Goal: Task Accomplishment & Management: Use online tool/utility

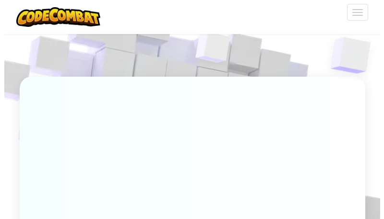
scroll to position [96, 0]
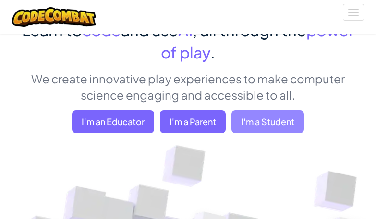
click at [268, 121] on span "I'm a Student" at bounding box center [267, 121] width 73 height 23
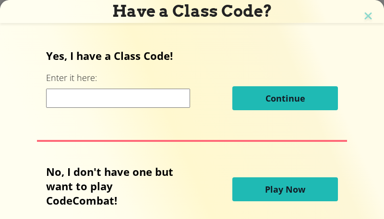
click at [288, 190] on span "Play Now" at bounding box center [285, 190] width 40 height 12
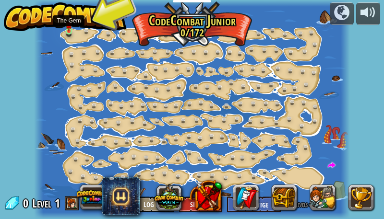
drag, startPoint x: 68, startPoint y: 29, endPoint x: 71, endPoint y: 23, distance: 6.9
click at [68, 29] on img at bounding box center [69, 24] width 6 height 13
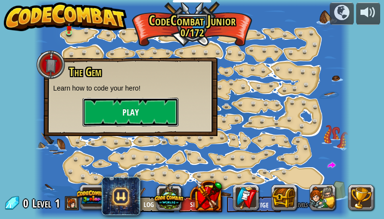
click at [133, 104] on button "Play" at bounding box center [131, 112] width 96 height 29
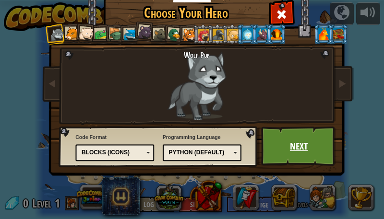
click at [291, 137] on link "Next" at bounding box center [298, 147] width 75 height 40
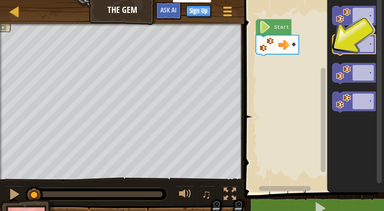
click at [344, 45] on image "Blockly Workspace" at bounding box center [343, 43] width 15 height 15
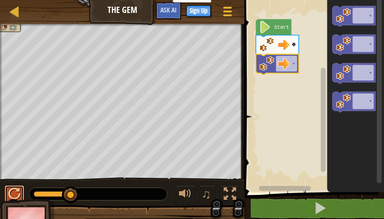
click at [15, 195] on div at bounding box center [14, 194] width 12 height 12
drag, startPoint x: 8, startPoint y: 193, endPoint x: 26, endPoint y: 188, distance: 18.9
click at [10, 193] on div at bounding box center [14, 194] width 12 height 12
click at [284, 160] on rect "Blockly Workspace" at bounding box center [313, 93] width 143 height 197
click at [275, 67] on g "▾" at bounding box center [277, 64] width 43 height 21
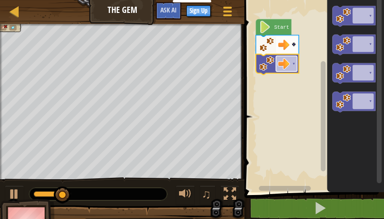
click at [280, 66] on image "Blockly Workspace" at bounding box center [284, 64] width 12 height 12
click at [278, 66] on g "▾" at bounding box center [286, 64] width 21 height 16
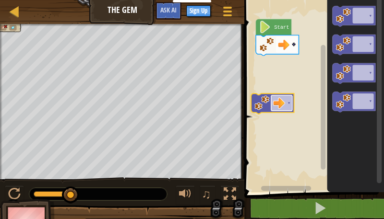
click at [290, 107] on g "▾" at bounding box center [281, 104] width 21 height 16
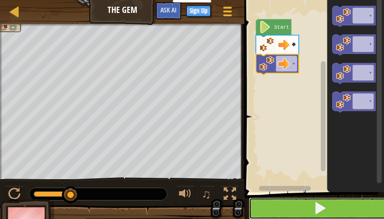
click at [323, 207] on span at bounding box center [320, 208] width 13 height 13
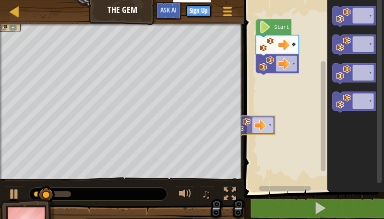
click at [255, 120] on div "Start ▾ ▾ ▾ ▾ ▾ ▾ ▾ ▾" at bounding box center [313, 93] width 143 height 197
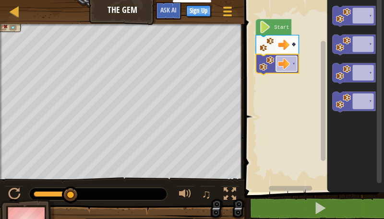
click at [297, 65] on rect "Blockly Workspace" at bounding box center [286, 64] width 21 height 16
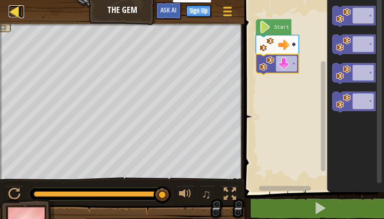
click at [20, 11] on div at bounding box center [15, 11] width 12 height 12
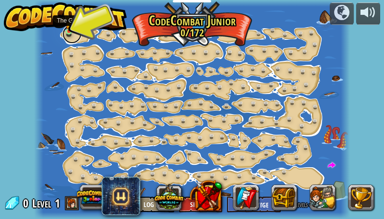
click at [68, 32] on link at bounding box center [71, 33] width 19 height 19
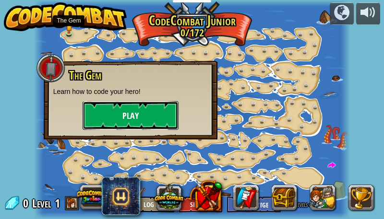
click at [115, 117] on button "Play" at bounding box center [131, 115] width 96 height 29
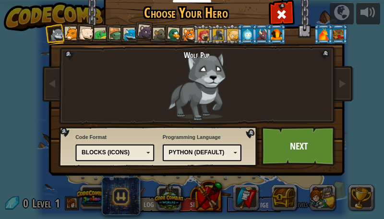
click at [73, 29] on div at bounding box center [71, 33] width 13 height 13
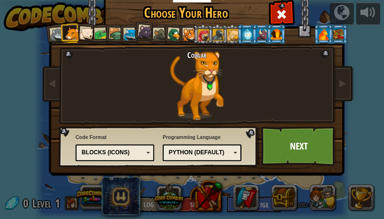
click at [86, 30] on div at bounding box center [86, 34] width 14 height 14
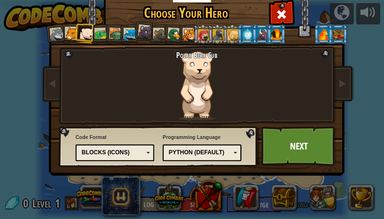
click at [101, 34] on div at bounding box center [101, 34] width 13 height 13
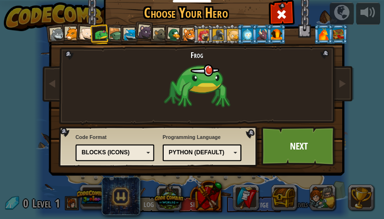
click at [129, 33] on div at bounding box center [130, 34] width 13 height 13
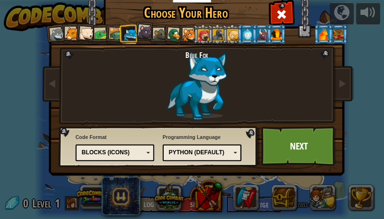
click at [256, 33] on li at bounding box center [262, 34] width 20 height 20
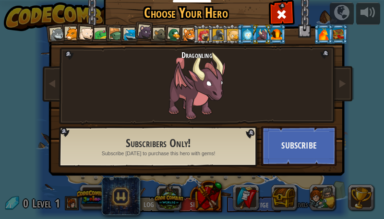
click at [204, 37] on div at bounding box center [204, 35] width 12 height 12
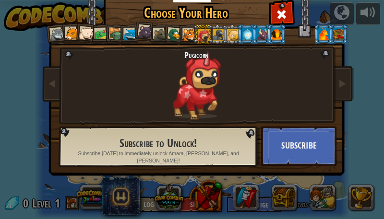
click at [164, 34] on li at bounding box center [173, 34] width 21 height 21
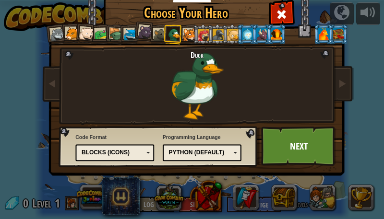
click at [141, 32] on div at bounding box center [145, 32] width 14 height 14
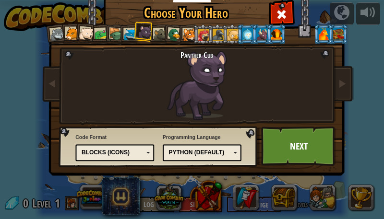
click at [127, 33] on div at bounding box center [130, 34] width 13 height 13
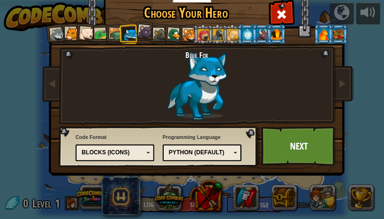
click at [116, 30] on div at bounding box center [116, 35] width 14 height 14
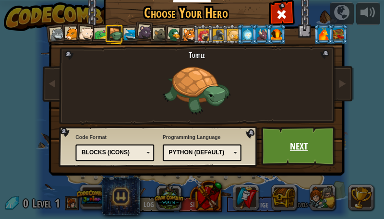
click at [279, 150] on link "Next" at bounding box center [298, 147] width 75 height 40
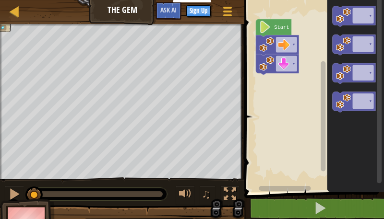
click at [17, 193] on div at bounding box center [14, 194] width 12 height 12
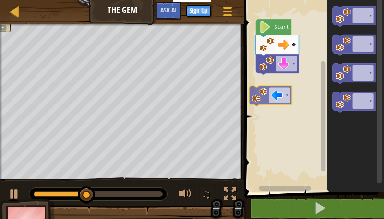
click at [265, 83] on div "Start ▾ ▾ ▾ ▾ ▾ ▾ ▾ ▾" at bounding box center [313, 93] width 143 height 197
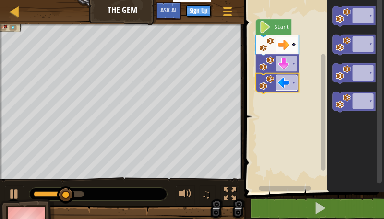
click at [292, 84] on rect "Blockly Workspace" at bounding box center [286, 83] width 21 height 16
click at [295, 92] on icon "Blockly Workspace" at bounding box center [277, 83] width 43 height 21
click at [295, 85] on tspan "▾" at bounding box center [294, 83] width 3 height 6
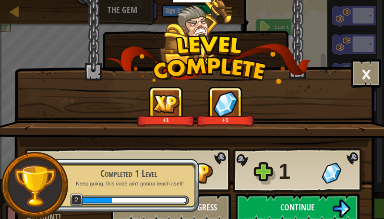
scroll to position [24, 0]
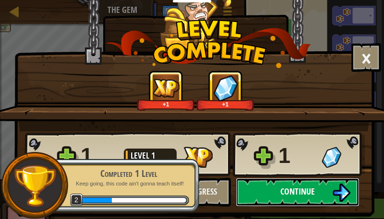
click at [301, 186] on span "Continue" at bounding box center [297, 192] width 35 height 12
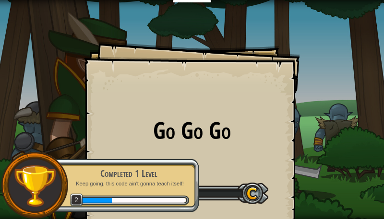
drag, startPoint x: 316, startPoint y: 130, endPoint x: 256, endPoint y: 140, distance: 60.4
click at [316, 130] on div "Go Go Go Goals Start Level Error loading from server. Try refreshing the page. …" at bounding box center [192, 109] width 384 height 219
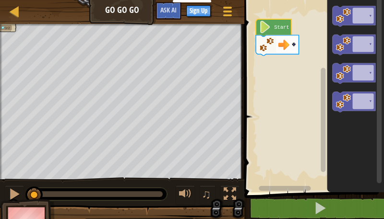
click at [270, 29] on image "Blockly Workspace" at bounding box center [266, 27] width 12 height 12
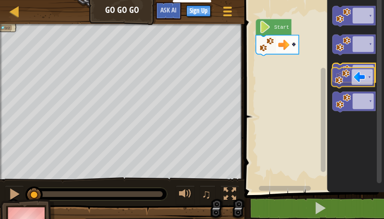
click at [353, 78] on icon "Blockly Workspace" at bounding box center [354, 73] width 43 height 21
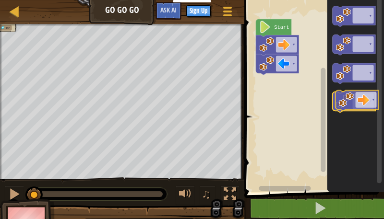
click at [350, 107] on image "Blockly Workspace" at bounding box center [343, 101] width 15 height 15
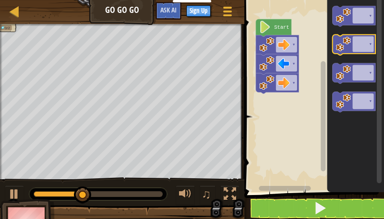
click at [344, 40] on image "Blockly Workspace" at bounding box center [343, 43] width 15 height 15
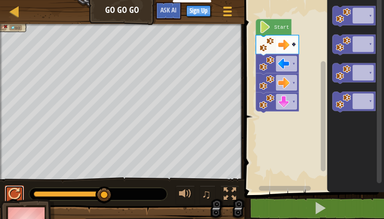
click at [14, 196] on div at bounding box center [14, 194] width 12 height 12
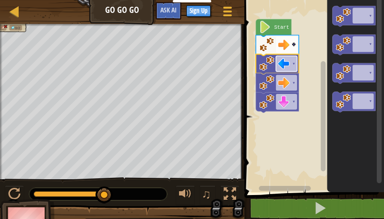
click at [294, 64] on tspan "▾" at bounding box center [294, 64] width 3 height 6
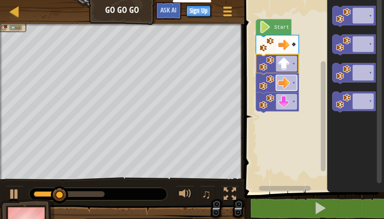
click at [294, 86] on tspan "▾" at bounding box center [294, 83] width 3 height 6
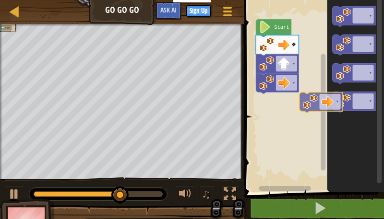
click at [328, 93] on icon "▾ ▾ ▾ ▾" at bounding box center [356, 93] width 57 height 197
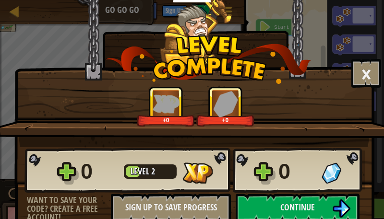
scroll to position [24, 0]
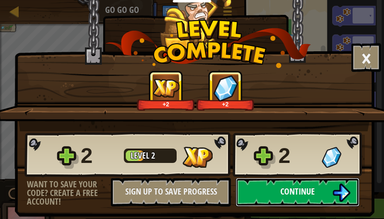
click at [290, 186] on span "Continue" at bounding box center [297, 192] width 35 height 12
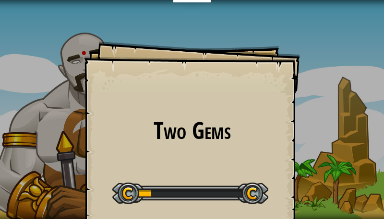
click at [210, 157] on div "Two Gems Goals Start Level Error loading from server. Try refreshing the page. …" at bounding box center [192, 149] width 216 height 216
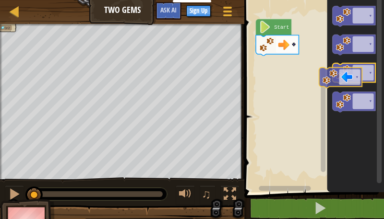
click at [371, 79] on icon "Blockly Workspace" at bounding box center [354, 73] width 43 height 21
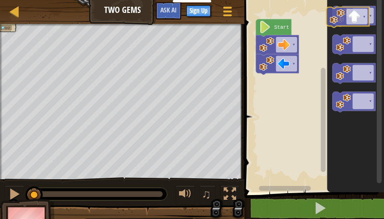
click at [334, 35] on g "▾ ▾ ▾ ▾" at bounding box center [354, 59] width 43 height 106
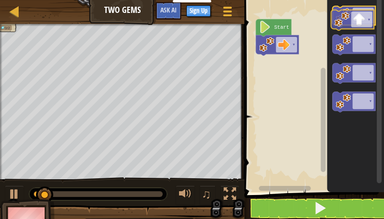
click at [376, 24] on div "▾ Start ▾ ▾ ▾ ▾ ▾ ▾" at bounding box center [313, 93] width 143 height 197
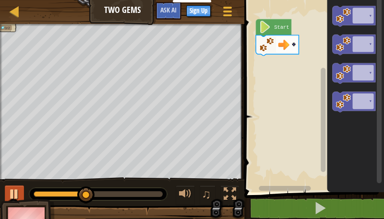
drag, startPoint x: 7, startPoint y: 206, endPoint x: 19, endPoint y: 194, distance: 17.3
click at [17, 195] on div "0/2 ♫ Turtle" at bounding box center [192, 134] width 384 height 221
click at [19, 189] on div at bounding box center [14, 194] width 12 height 12
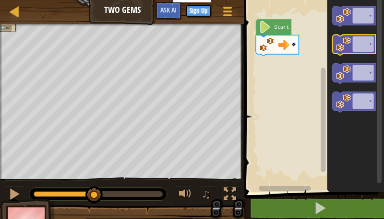
click at [355, 37] on g "▾ ▾ ▾ ▾" at bounding box center [354, 59] width 43 height 106
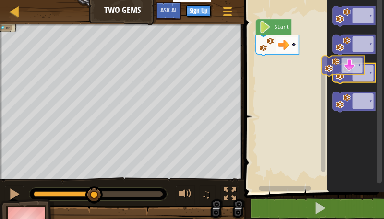
click at [353, 60] on icon "▾ ▾ ▾ ▾" at bounding box center [356, 93] width 57 height 197
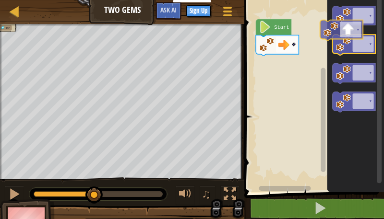
click at [355, 23] on g "▾ ▾ ▾ ▾" at bounding box center [354, 59] width 43 height 106
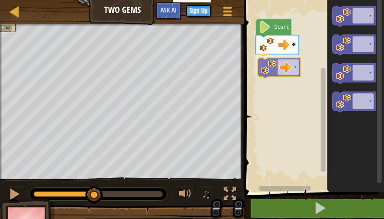
click at [279, 62] on div "▾ ▾ Start ▾ ▾ ▾ ▾ ▾" at bounding box center [313, 93] width 143 height 197
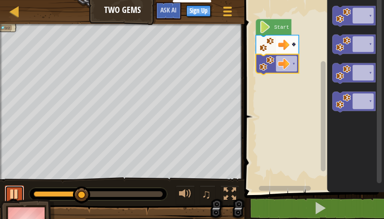
click at [18, 188] on div at bounding box center [14, 194] width 12 height 12
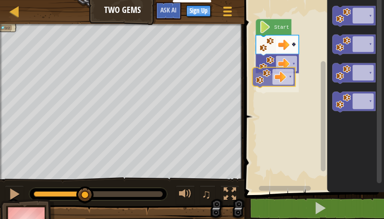
click at [272, 74] on div "▾ ▾ ▾ Start ▾ ▾ ▾ ▾ ▾" at bounding box center [313, 93] width 143 height 197
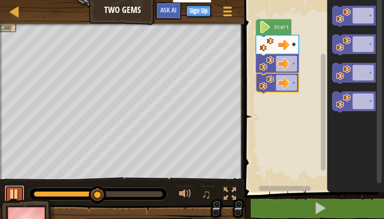
drag, startPoint x: 13, startPoint y: 194, endPoint x: 20, endPoint y: 193, distance: 7.3
click at [16, 194] on div at bounding box center [14, 194] width 12 height 12
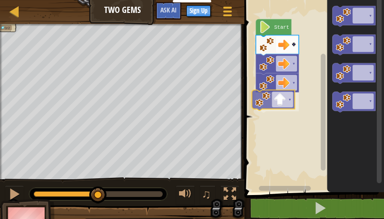
click at [285, 98] on div "▾ ▾ ▾ ▾ Start ▾ ▾ ▾ ▾ ▾" at bounding box center [313, 93] width 143 height 197
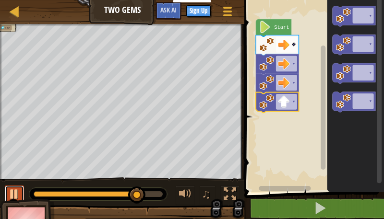
click at [18, 193] on div at bounding box center [14, 194] width 12 height 12
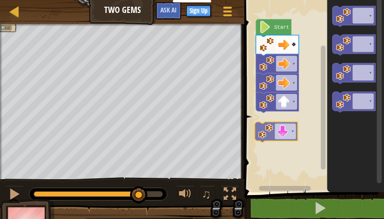
click at [279, 131] on div "▾ ▾ ▾ ▾ Start ▾ ▾ ▾ ▾ ▾ ▾" at bounding box center [313, 93] width 143 height 197
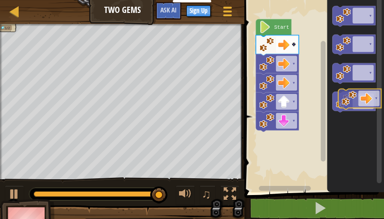
click at [367, 95] on icon "Blockly Workspace" at bounding box center [354, 102] width 43 height 21
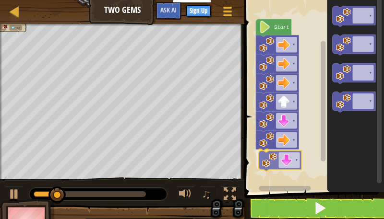
click at [291, 158] on div "▾ ▾ ▾ ▾ ▾ ▾ ▾ Start ▾ ▾ ▾ ▾ ▾" at bounding box center [313, 93] width 143 height 197
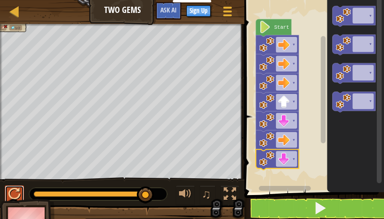
click at [18, 193] on div at bounding box center [14, 194] width 12 height 12
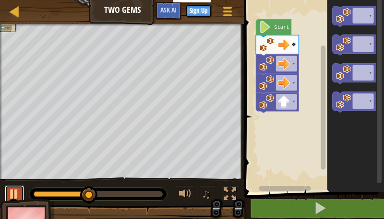
click at [15, 191] on div at bounding box center [14, 194] width 12 height 12
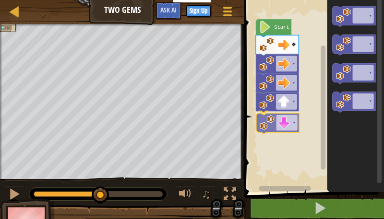
click at [298, 119] on div "▾ ▾ ▾ ▾ ▾ Start ▾ ▾ ▾ ▾ ▾" at bounding box center [313, 93] width 143 height 197
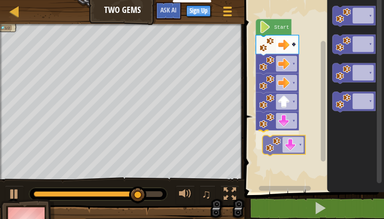
click at [288, 151] on div "▾ ▾ ▾ ▾ ▾ ▾ Start ▾ ▾ ▾ ▾ ▾" at bounding box center [313, 93] width 143 height 197
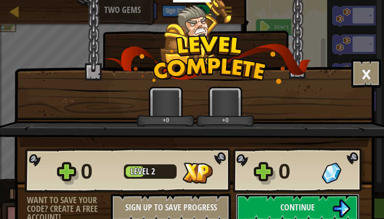
scroll to position [12, 0]
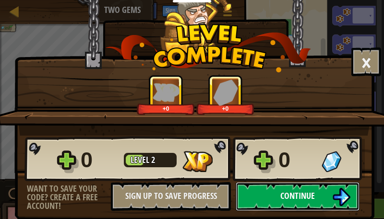
click at [299, 195] on span "Continue" at bounding box center [297, 196] width 35 height 12
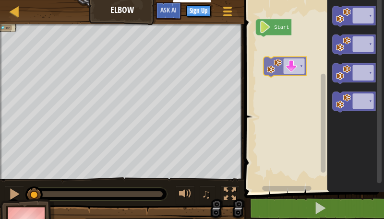
click at [285, 69] on div "Start ▾ ▾ ▾ ▾ ▾ ▾" at bounding box center [313, 93] width 143 height 197
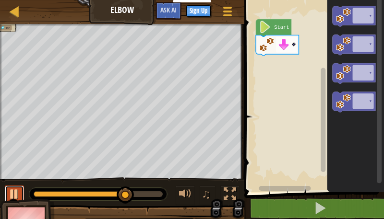
click at [18, 195] on div at bounding box center [14, 194] width 12 height 12
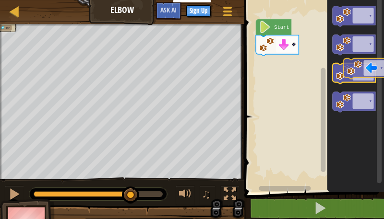
click at [366, 74] on icon "Blockly Workspace" at bounding box center [354, 73] width 43 height 21
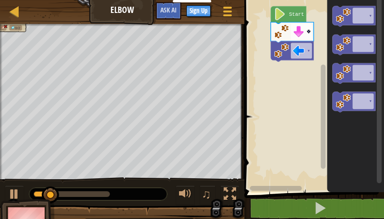
click at [303, 59] on rect "Blockly Workspace" at bounding box center [313, 93] width 143 height 197
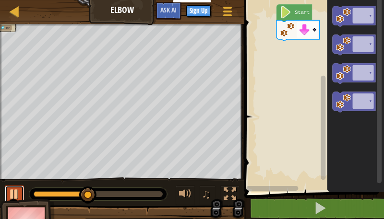
click at [21, 189] on button at bounding box center [14, 196] width 19 height 20
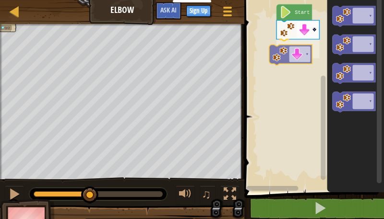
click at [289, 56] on div "▾ ▾ Start ▾ ▾ ▾ ▾ ▾" at bounding box center [313, 93] width 143 height 197
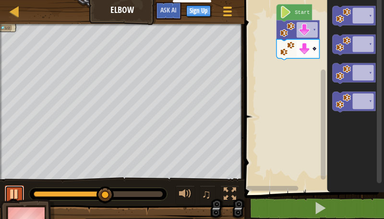
click at [13, 195] on div at bounding box center [14, 194] width 12 height 12
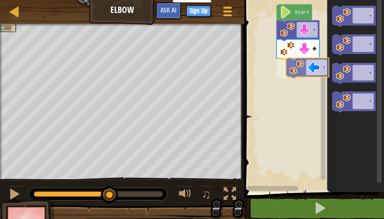
click at [297, 76] on div "▾ ▾ ▾ Start ▾ ▾ ▾ ▾ ▾" at bounding box center [313, 93] width 143 height 197
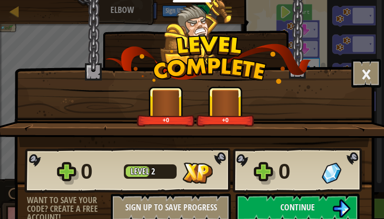
scroll to position [24, 0]
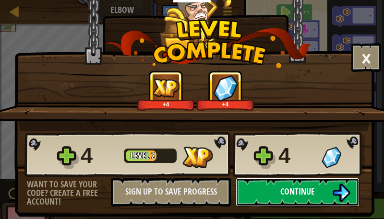
click at [333, 185] on img at bounding box center [341, 193] width 18 height 18
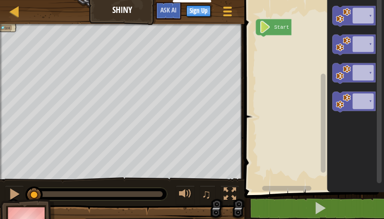
click at [347, 60] on icon "Blockly Workspace" at bounding box center [356, 93] width 57 height 197
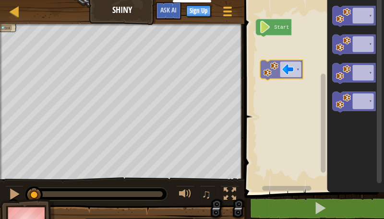
click at [280, 50] on div "Start ▾ ▾ ▾ ▾ ▾ ▾" at bounding box center [313, 93] width 143 height 197
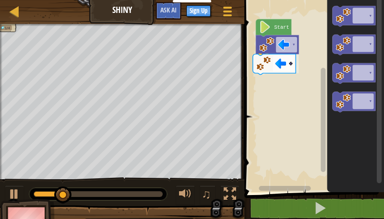
click at [275, 64] on div "▾ ▾ Start ▾ ▾ ▾ ▾ ▾" at bounding box center [313, 93] width 143 height 197
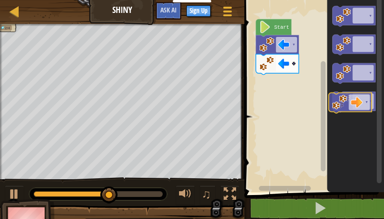
click at [355, 109] on icon "Blockly Workspace" at bounding box center [354, 102] width 43 height 21
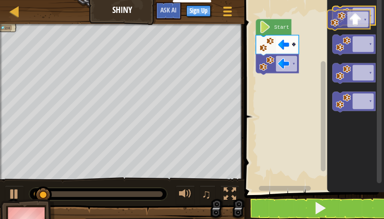
click at [366, 20] on icon "Blockly Workspace" at bounding box center [354, 16] width 43 height 21
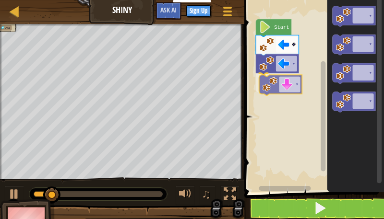
click at [293, 93] on div "▾ ▾ ▾ Start ▾ ▾ ▾ ▾ ▾" at bounding box center [313, 93] width 143 height 197
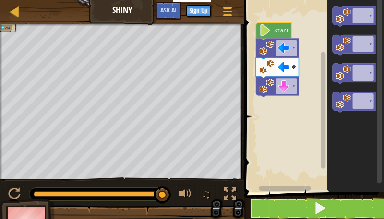
click at [267, 28] on image "Blockly Workspace" at bounding box center [266, 30] width 12 height 12
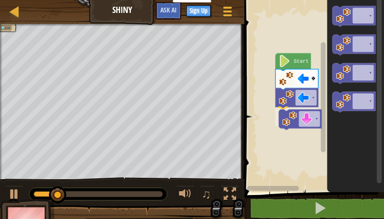
click at [304, 120] on div "Start ▾ ▾ ▾ ▾ ▾ ▾ ▾ ▾" at bounding box center [313, 93] width 143 height 197
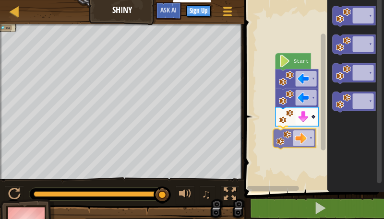
click at [302, 133] on div "Start ▾ ▾ ▾ ▾ ▾ ▾ ▾ ▾ ▾" at bounding box center [313, 93] width 143 height 197
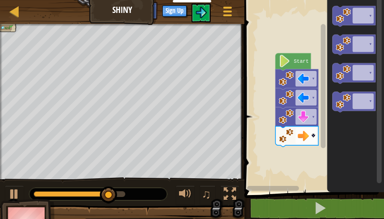
click at [293, 133] on image "Blockly Workspace" at bounding box center [286, 135] width 15 height 15
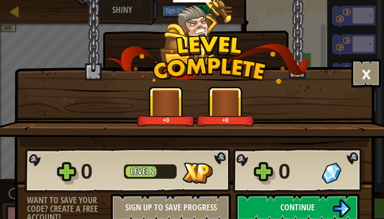
scroll to position [24, 0]
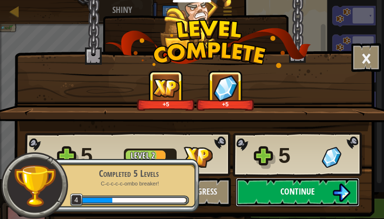
click at [290, 186] on span "Continue" at bounding box center [297, 192] width 35 height 12
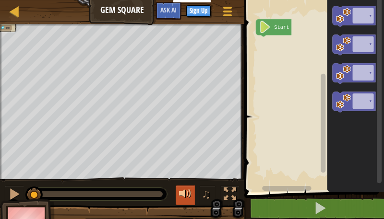
click at [185, 196] on div at bounding box center [185, 194] width 12 height 12
click at [190, 194] on div at bounding box center [185, 194] width 12 height 12
click at [186, 190] on div at bounding box center [185, 194] width 12 height 12
click at [185, 198] on div at bounding box center [185, 194] width 12 height 12
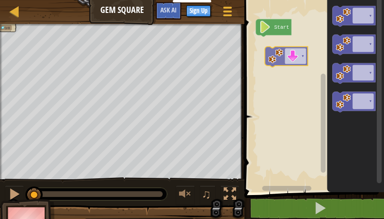
click at [296, 58] on div "Start ▾ ▾ ▾ ▾ ▾ ▾" at bounding box center [313, 93] width 143 height 197
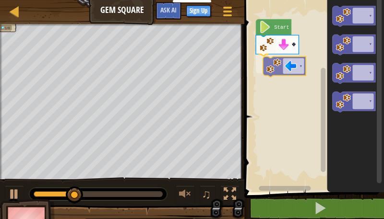
click at [279, 68] on div "▾ ▾ Start ▾ ▾ ▾ ▾ ▾" at bounding box center [313, 93] width 143 height 197
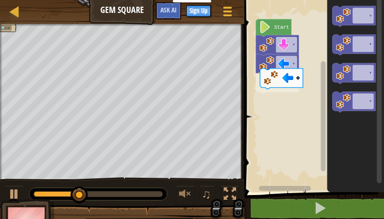
click at [272, 80] on div "▾ ▾ ▾ Start ▾ ▾ ▾ ▾ ▾" at bounding box center [313, 93] width 143 height 197
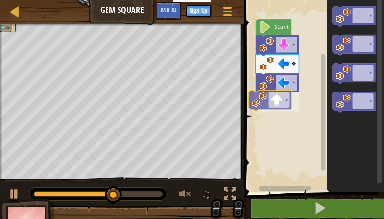
click at [271, 107] on div "▾ ▾ ▾ ▾ Start ▾ ▾ ▾ ▾ ▾" at bounding box center [313, 93] width 143 height 197
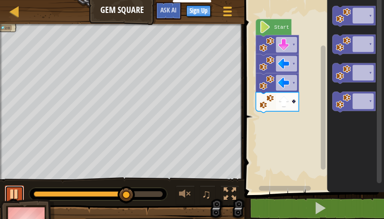
click at [21, 192] on button at bounding box center [14, 196] width 19 height 20
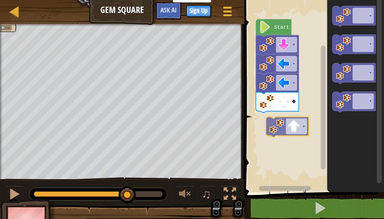
click at [273, 122] on div "▾ ▾ ▾ ▾ Start ▾ ▾ ▾ ▾ ▾ ▾" at bounding box center [313, 93] width 143 height 197
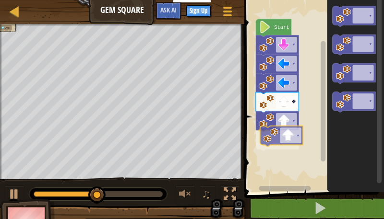
click at [286, 134] on div "▾ ▾ ▾ ▾ ▾ ▾ Start ▾ ▾ ▾ ▾ ▾" at bounding box center [313, 93] width 143 height 197
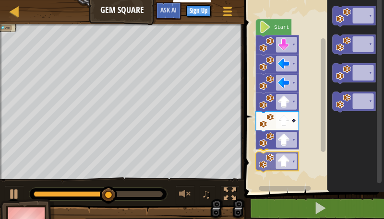
click at [292, 161] on div "▾ ▾ ▾ ▾ ▾ ▾ ▾ Start ▾ ▾ ▾ ▾ ▾" at bounding box center [313, 93] width 143 height 197
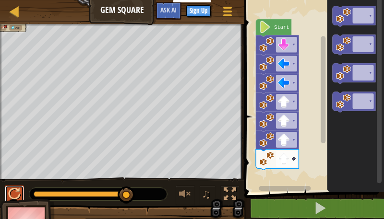
click at [13, 193] on div at bounding box center [14, 194] width 12 height 12
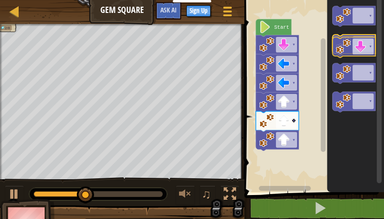
click at [368, 49] on icon "Blockly Workspace" at bounding box center [354, 45] width 43 height 21
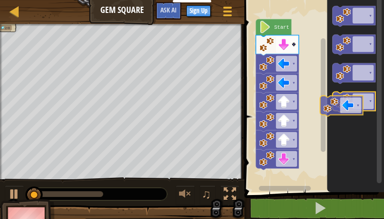
click at [354, 102] on g "▾ ▾ ▾ ▾" at bounding box center [354, 59] width 43 height 106
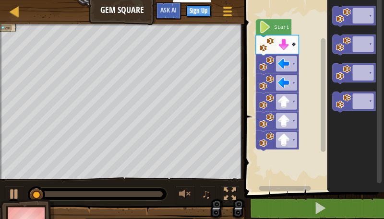
click at [357, 114] on icon "▾ ▾ ▾ ▾" at bounding box center [356, 93] width 57 height 197
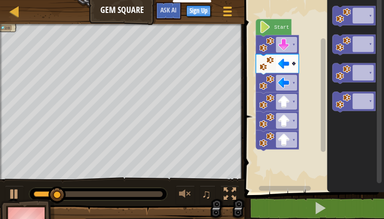
click at [348, 106] on g "▾ ▾ ▾ ▾" at bounding box center [354, 59] width 43 height 106
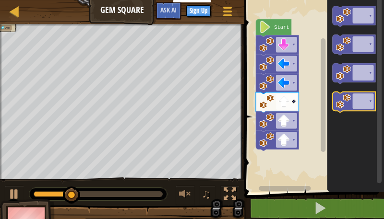
click at [337, 117] on icon "▾ ▾ ▾ ▾" at bounding box center [356, 93] width 57 height 197
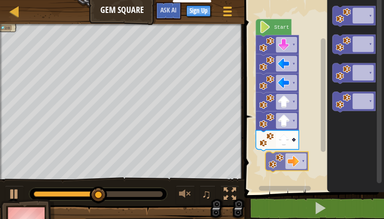
click at [283, 158] on div "▾ ▾ ▾ ▾ ▾ ▾ Start ▾ ▾ ▾ ▾ ▾ ▾" at bounding box center [313, 93] width 143 height 197
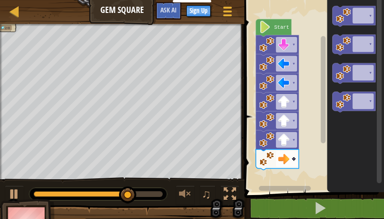
click at [310, 170] on div "▾ ▾ ▾ ▾ ▾ ▾ ▾ Start ▾ ▾ ▾ ▾" at bounding box center [313, 93] width 143 height 197
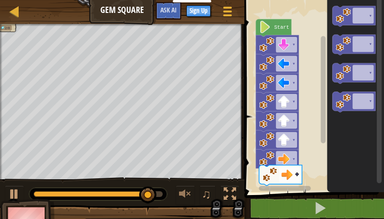
click at [270, 179] on div "▾ ▾ ▾ ▾ ▾ ▾ ▾ ▾ Start ▾ ▾ ▾ ▾ ▾" at bounding box center [313, 93] width 143 height 197
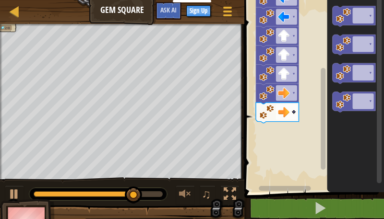
click at [323, 157] on rect "Blockly Workspace" at bounding box center [323, 119] width 5 height 102
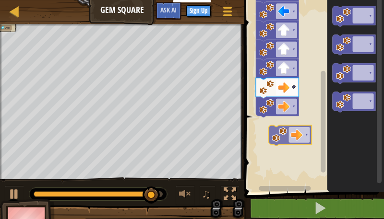
click at [290, 133] on div "▾ ▾ ▾ ▾ ▾ ▾ ▾ ▾ Start ▾ ▾ ▾ ▾ ▾ ▾" at bounding box center [313, 93] width 143 height 197
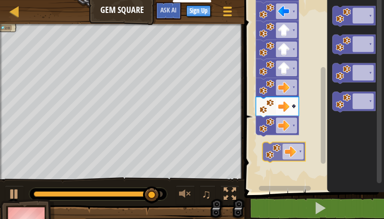
click at [289, 144] on div "▾ ▾ ▾ ▾ ▾ ▾ ▾ ▾ ▾ Start ▾ ▾ ▾ ▾ ▾ ▾" at bounding box center [313, 93] width 143 height 197
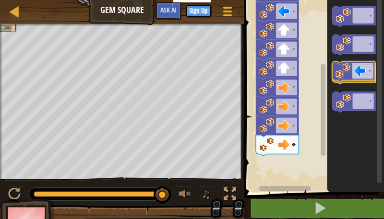
click at [358, 77] on icon "Blockly Workspace" at bounding box center [354, 73] width 43 height 21
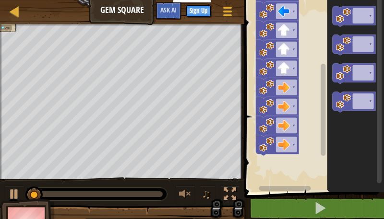
click at [340, 101] on g "▾ ▾ ▾ ▾" at bounding box center [354, 59] width 43 height 106
click at [342, 81] on g "▾ ▾ ▾ ▾" at bounding box center [354, 59] width 43 height 106
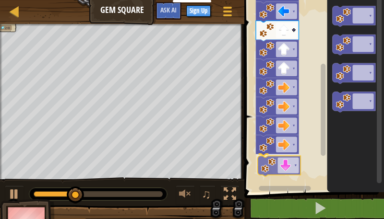
click at [270, 168] on div "▾ ▾ ▾ ▾ ▾ ▾ ▾ ▾ ▾ ▾ ▾ Start ▾ ▾ ▾ ▾ ▾" at bounding box center [313, 93] width 143 height 197
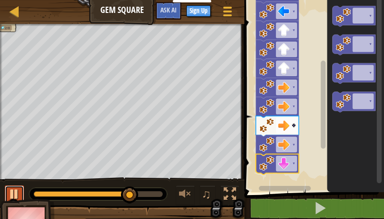
click at [18, 190] on div at bounding box center [14, 194] width 12 height 12
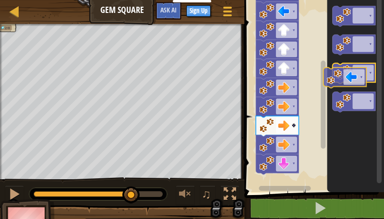
click at [344, 74] on image "Blockly Workspace" at bounding box center [343, 72] width 15 height 15
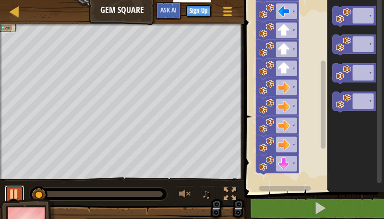
click at [21, 193] on button at bounding box center [14, 196] width 19 height 20
click at [349, 138] on icon "▾ ▾ ▾ ▾" at bounding box center [356, 93] width 57 height 197
click at [348, 159] on icon "▾ ▾ ▾ ▾" at bounding box center [356, 93] width 57 height 197
click at [342, 142] on icon "▾ ▾ ▾ ▾" at bounding box center [356, 93] width 57 height 197
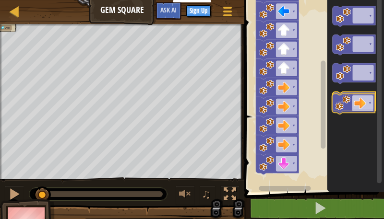
click at [346, 103] on image "Blockly Workspace" at bounding box center [343, 101] width 15 height 15
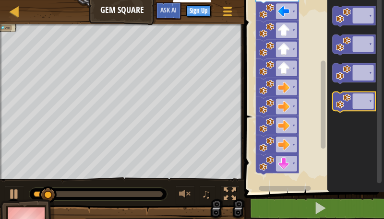
click at [331, 72] on icon "▾ ▾ ▾ ▾" at bounding box center [356, 93] width 57 height 197
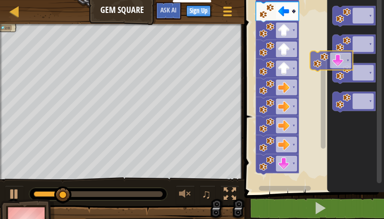
click at [330, 60] on icon "▾ ▾ ▾ ▾" at bounding box center [356, 93] width 57 height 197
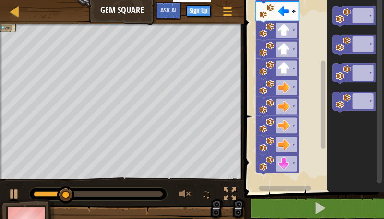
click at [324, 74] on div "▾ ▾ ▾ ▾ ▾ ▾ ▾ ▾ ▾ ▾ ▾ Start ▾ ▾ ▾ ▾" at bounding box center [313, 93] width 143 height 197
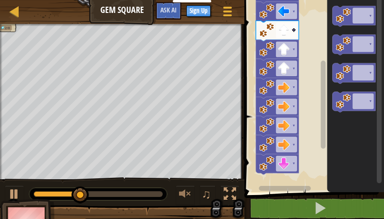
click at [322, 89] on div "▾ ▾ ▾ ▾ ▾ ▾ ▾ ▾ ▾ ▾ ▾ Start ▾ ▾ ▾ ▾" at bounding box center [313, 93] width 143 height 197
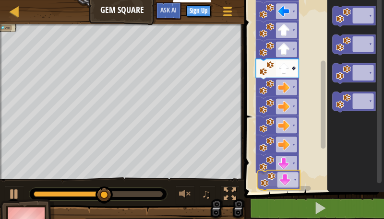
click at [275, 185] on div "▾ ▾ ▾ ▾ ▾ ▾ ▾ ▾ ▾ ▾ ▾ ▾ Start ▾ ▾ ▾ ▾ ▾" at bounding box center [313, 93] width 143 height 197
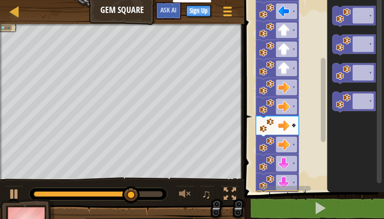
click at [282, 204] on div "1 ההההההההההההההההההההההההההההההההההההההההההההההההההההההההההההההההההההההההההההה…" at bounding box center [313, 116] width 143 height 223
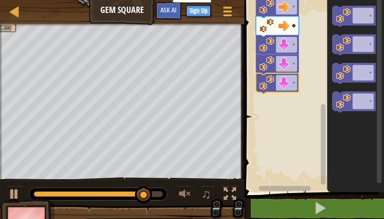
click at [323, 187] on div "▾ ▾ ▾ ▾ ▾ ▾ ▾ ▾ ▾ ▾ ▾ ▾ ▾ Start ▾ ▾ ▾ ▾" at bounding box center [313, 93] width 143 height 197
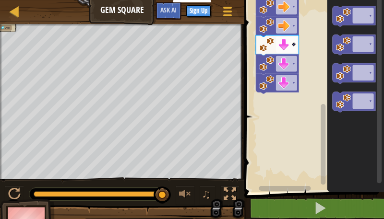
click at [333, 84] on icon "▾ ▾ ▾ ▾" at bounding box center [356, 93] width 57 height 197
click at [269, 97] on div "▾ ▾ ▾ ▾ ▾ ▾ ▾ ▾ ▾ ▾ ▾ ▾ ▾ ▾ Start ▾ ▾ ▾ ▾ ▾" at bounding box center [313, 93] width 143 height 197
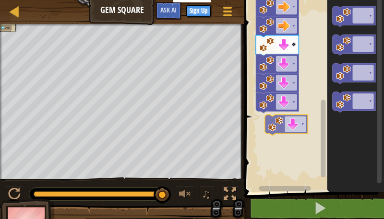
click at [287, 127] on div "▾ ▾ ▾ ▾ ▾ ▾ ▾ ▾ ▾ ▾ ▾ ▾ ▾ ▾ Start ▾ ▾ ▾ ▾ ▾ ▾" at bounding box center [313, 93] width 143 height 197
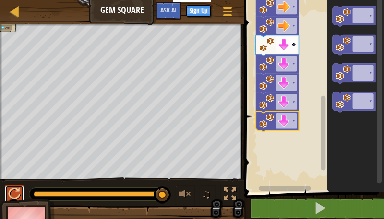
click at [14, 191] on div at bounding box center [14, 194] width 12 height 12
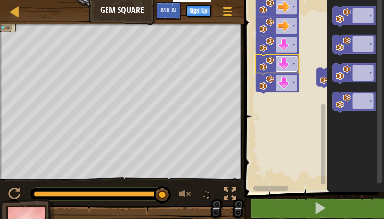
click at [278, 64] on image "Blockly Workspace" at bounding box center [284, 64] width 12 height 12
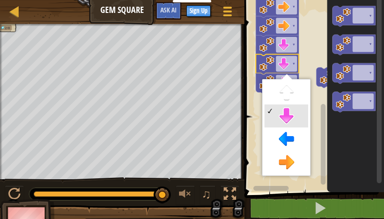
click at [265, 54] on icon "Blockly Workspace" at bounding box center [277, 45] width 43 height 21
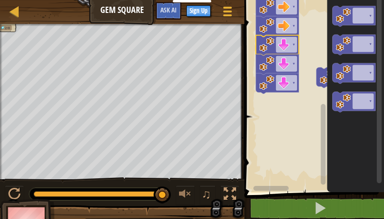
click at [255, 32] on rect "Blockly Workspace" at bounding box center [313, 93] width 143 height 197
click at [266, 94] on rect "Blockly Workspace" at bounding box center [313, 93] width 143 height 197
click at [269, 91] on g "▾ Start ▾ ▾ ▾ ▾ ▾ ▾ ▾ ▾ ▾ ▾ ▾ ▾ ▾" at bounding box center [313, 11] width 143 height 364
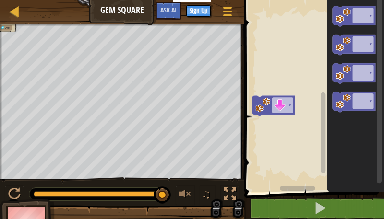
click at [247, 136] on rect "Blockly Workspace" at bounding box center [313, 93] width 143 height 197
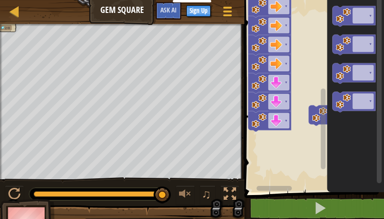
click at [351, 142] on div "▾ Start ▾ ▾ ▾ ▾ ▾ ▾ ▾ ▾ ▾ ▾ ▾ ▾ ▾ ▾ ▾ ▾ ▾" at bounding box center [313, 93] width 143 height 197
click at [267, 113] on image "Blockly Workspace" at bounding box center [259, 120] width 15 height 15
click at [278, 95] on rect "Blockly Workspace" at bounding box center [278, 102] width 21 height 16
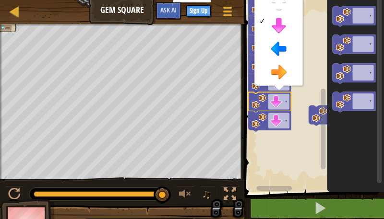
click at [307, 100] on rect "Blockly Workspace" at bounding box center [313, 93] width 143 height 197
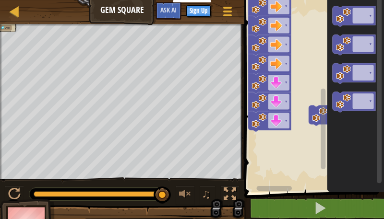
click at [294, 105] on rect "Blockly Workspace" at bounding box center [313, 93] width 143 height 197
click at [261, 118] on image "Blockly Workspace" at bounding box center [259, 120] width 15 height 15
click at [260, 122] on image "Blockly Workspace" at bounding box center [259, 120] width 15 height 15
click at [261, 122] on image "Blockly Workspace" at bounding box center [259, 120] width 15 height 15
click at [16, 191] on div at bounding box center [14, 194] width 12 height 12
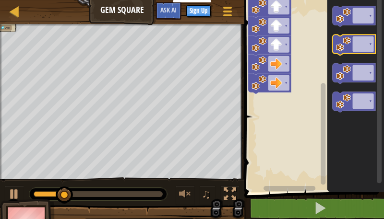
click at [356, 44] on icon "Blockly Workspace" at bounding box center [354, 45] width 43 height 21
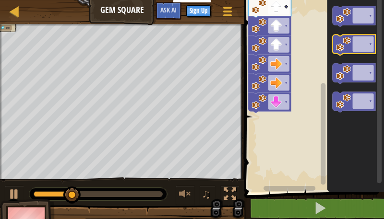
click at [349, 45] on image "Blockly Workspace" at bounding box center [343, 43] width 15 height 15
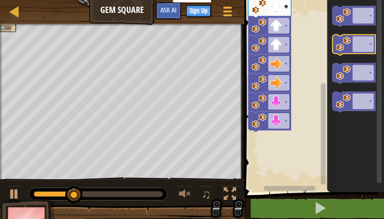
click at [344, 50] on image "Blockly Workspace" at bounding box center [343, 43] width 15 height 15
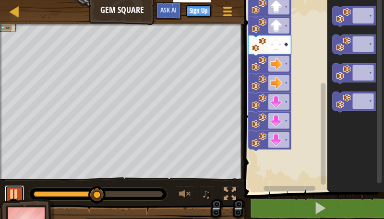
click at [15, 190] on div at bounding box center [14, 194] width 12 height 12
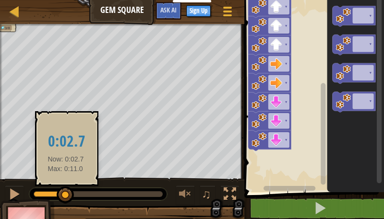
drag, startPoint x: 96, startPoint y: 194, endPoint x: 59, endPoint y: 203, distance: 38.2
click at [59, 203] on div at bounding box center [65, 195] width 17 height 17
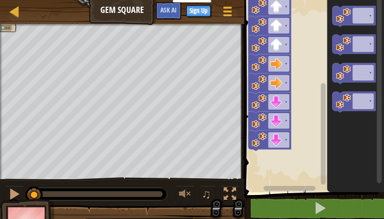
drag, startPoint x: 59, startPoint y: 194, endPoint x: 30, endPoint y: 203, distance: 29.9
click at [30, 203] on div "3/8 ♫ Turtle" at bounding box center [192, 134] width 384 height 221
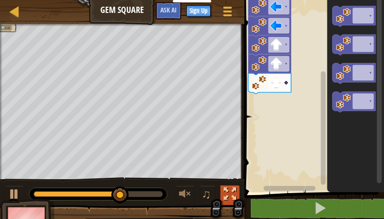
click at [231, 193] on div at bounding box center [230, 194] width 12 height 12
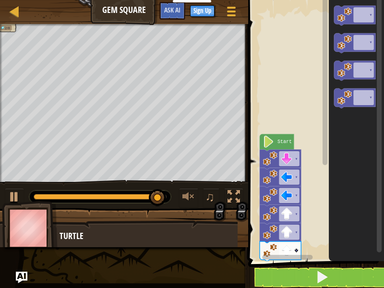
drag, startPoint x: 83, startPoint y: 236, endPoint x: 86, endPoint y: 230, distance: 7.5
click at [83, 219] on div "Turtle" at bounding box center [144, 236] width 169 height 12
click at [82, 219] on div "Turtle" at bounding box center [144, 236] width 169 height 12
click at [17, 10] on div at bounding box center [15, 11] width 12 height 12
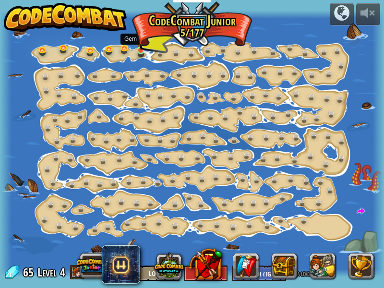
click at [139, 50] on img at bounding box center [141, 41] width 8 height 19
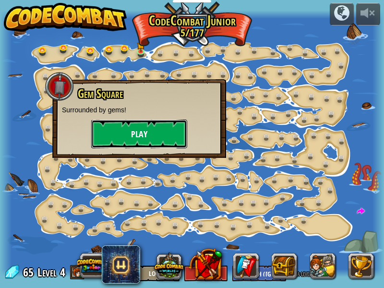
click at [135, 124] on button "Play" at bounding box center [139, 134] width 96 height 29
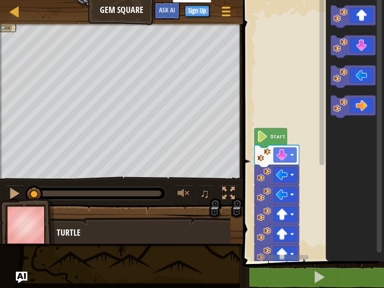
click at [316, 15] on div "Start" at bounding box center [312, 128] width 144 height 266
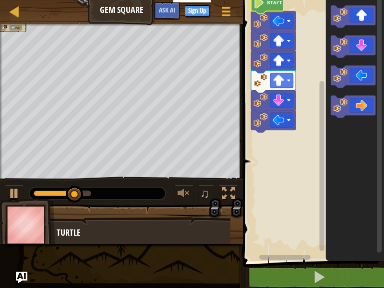
click at [327, 51] on div "Start" at bounding box center [312, 128] width 144 height 266
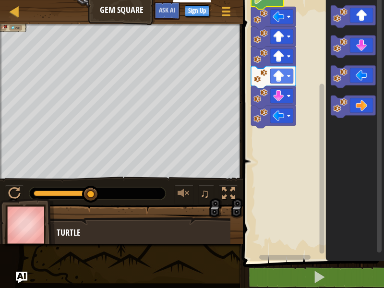
click at [314, 125] on div "Start" at bounding box center [312, 128] width 144 height 266
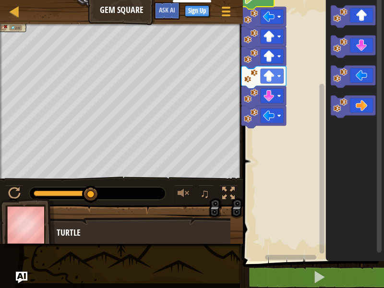
click at [301, 219] on div "Start" at bounding box center [312, 128] width 144 height 266
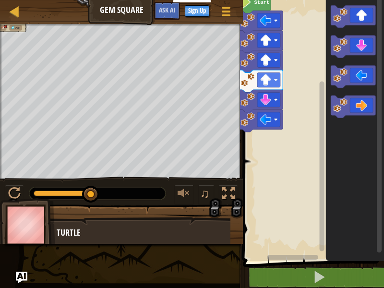
click at [282, 219] on rect "Blockly Workspace" at bounding box center [312, 128] width 144 height 266
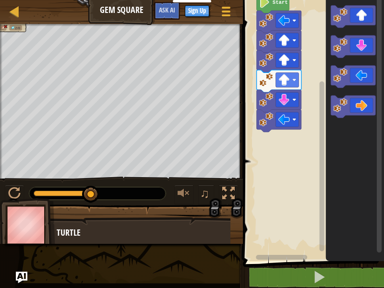
click at [277, 219] on rect "Blockly Workspace" at bounding box center [281, 257] width 51 height 5
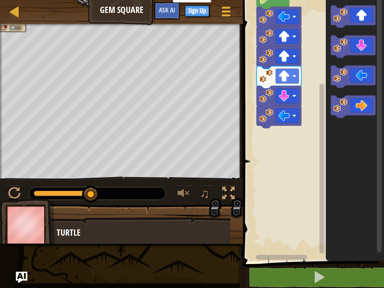
click at [302, 145] on rect "Blockly Workspace" at bounding box center [312, 128] width 144 height 266
click at [294, 140] on rect "Blockly Workspace" at bounding box center [312, 128] width 144 height 266
click at [291, 127] on rect "Blockly Workspace" at bounding box center [312, 128] width 144 height 266
click at [280, 127] on rect "Blockly Workspace" at bounding box center [312, 128] width 144 height 266
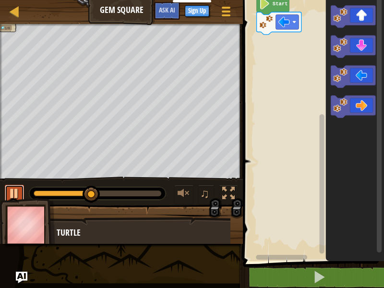
click at [17, 193] on div at bounding box center [14, 193] width 12 height 12
drag, startPoint x: 84, startPoint y: 195, endPoint x: 41, endPoint y: 204, distance: 44.2
click at [41, 204] on div "1/8 ♫ Turtle" at bounding box center [192, 134] width 384 height 220
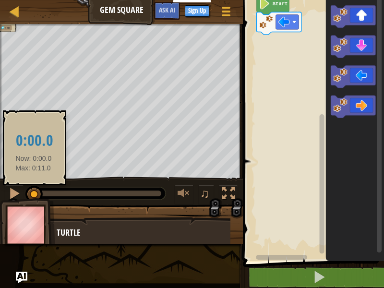
drag, startPoint x: 43, startPoint y: 192, endPoint x: 28, endPoint y: 195, distance: 15.2
click at [28, 195] on div at bounding box center [33, 194] width 17 height 17
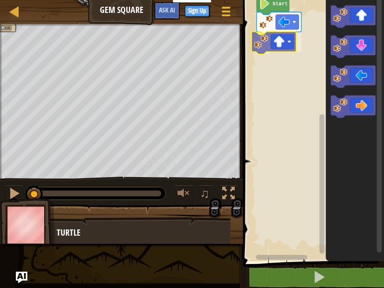
click at [284, 44] on div "Start" at bounding box center [312, 128] width 144 height 266
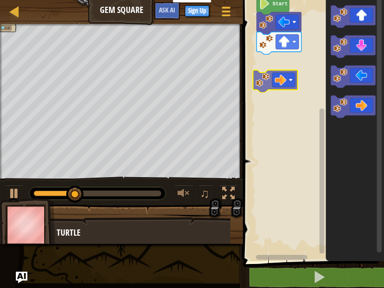
click at [286, 73] on div "Start" at bounding box center [312, 128] width 144 height 266
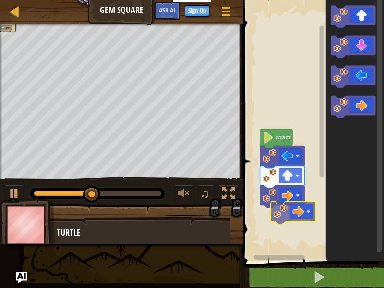
click at [285, 219] on div "Start" at bounding box center [312, 128] width 144 height 266
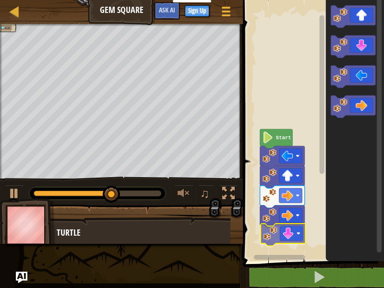
click at [295, 219] on div "Start" at bounding box center [312, 128] width 144 height 266
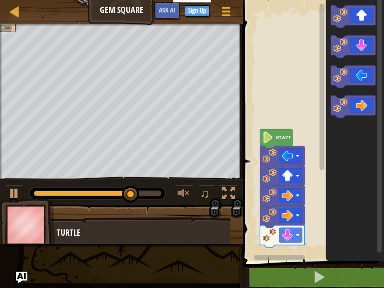
click at [298, 219] on div "Start" at bounding box center [312, 128] width 144 height 266
click at [347, 77] on g "Blockly Workspace" at bounding box center [353, 61] width 45 height 112
click at [317, 219] on div "Start" at bounding box center [312, 128] width 144 height 266
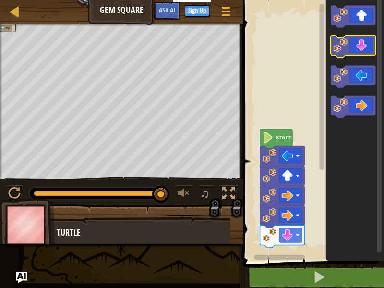
click at [336, 53] on g "Blockly Workspace" at bounding box center [353, 47] width 45 height 23
click at [318, 176] on div "Start" at bounding box center [312, 128] width 144 height 266
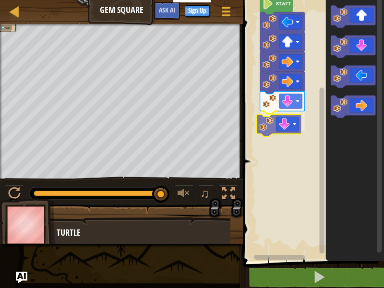
click at [262, 124] on div "Start" at bounding box center [312, 128] width 144 height 266
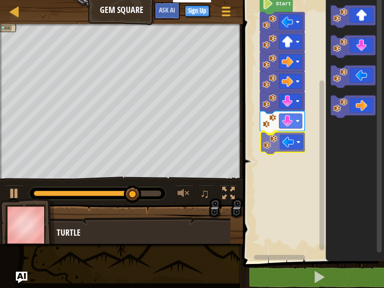
click at [285, 147] on div "Start" at bounding box center [312, 128] width 144 height 266
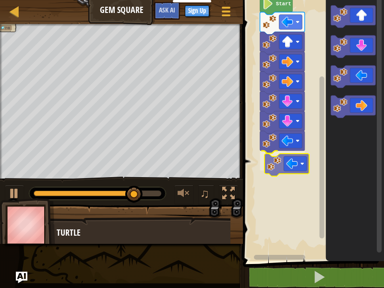
click at [289, 167] on div "Start" at bounding box center [312, 128] width 144 height 266
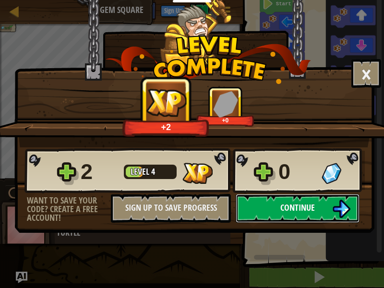
click at [280, 209] on span "Continue" at bounding box center [297, 208] width 35 height 12
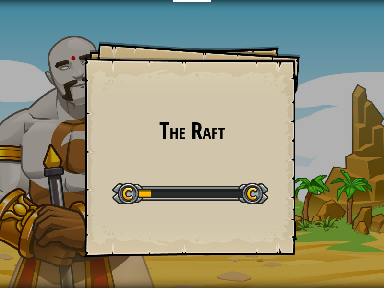
click at [338, 207] on div "The Raft Goals Start Level Error loading from server. Try refreshing the page. …" at bounding box center [192, 144] width 384 height 288
click at [339, 195] on div "The Raft Goals Start Level Error loading from server. Try refreshing the page. …" at bounding box center [192, 144] width 384 height 288
click at [279, 165] on div "Educators Create Free Account School & District Solutions Teacher Toolkit Previ…" at bounding box center [192, 144] width 384 height 288
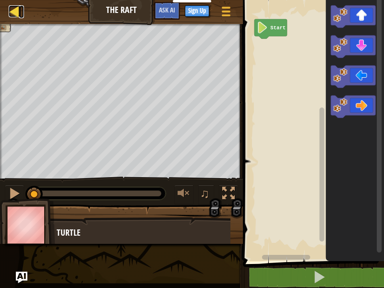
click at [14, 15] on div at bounding box center [15, 11] width 12 height 12
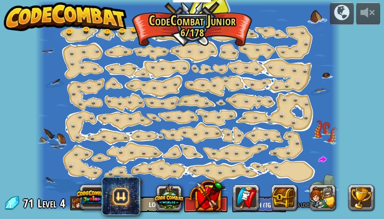
click at [191, 21] on div at bounding box center [188, 105] width 304 height 211
drag, startPoint x: 194, startPoint y: 17, endPoint x: 200, endPoint y: 8, distance: 10.4
click at [200, 8] on div at bounding box center [188, 105] width 304 height 211
click at [183, 28] on div at bounding box center [188, 105] width 304 height 211
drag, startPoint x: 182, startPoint y: 27, endPoint x: 171, endPoint y: 26, distance: 11.1
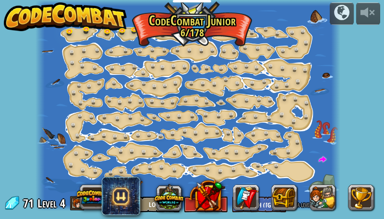
click at [179, 27] on div at bounding box center [188, 105] width 304 height 211
click at [171, 26] on div at bounding box center [188, 105] width 304 height 211
click at [175, 26] on div at bounding box center [188, 105] width 304 height 211
click at [175, 27] on div at bounding box center [188, 105] width 304 height 211
drag, startPoint x: 171, startPoint y: 15, endPoint x: 172, endPoint y: 21, distance: 5.4
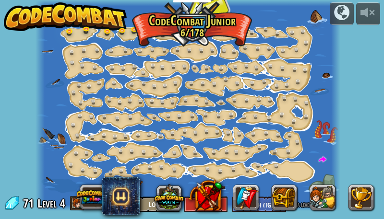
click at [172, 21] on div at bounding box center [188, 105] width 304 height 211
click at [133, 31] on link at bounding box center [125, 32] width 19 height 19
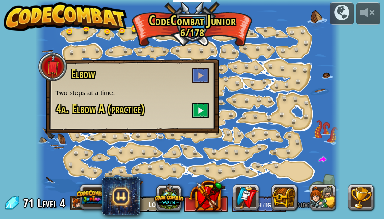
drag, startPoint x: 151, startPoint y: 23, endPoint x: 141, endPoint y: 27, distance: 11.0
click at [150, 22] on div at bounding box center [188, 105] width 304 height 211
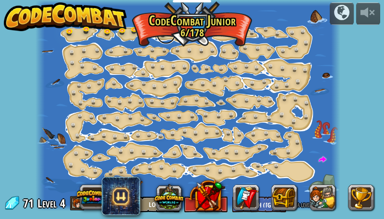
click at [163, 34] on link at bounding box center [166, 34] width 19 height 19
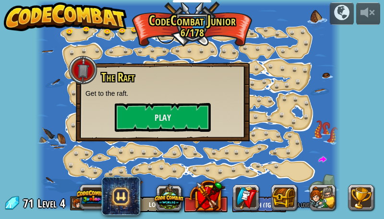
click at [160, 33] on link at bounding box center [166, 34] width 19 height 19
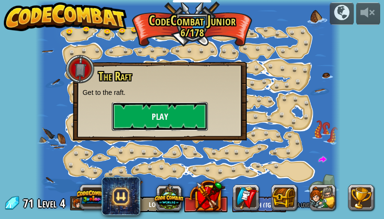
click at [181, 120] on button "Play" at bounding box center [160, 116] width 96 height 29
